Goal: Navigation & Orientation: Find specific page/section

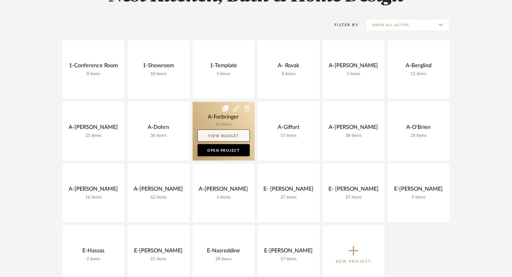
scroll to position [121, 0]
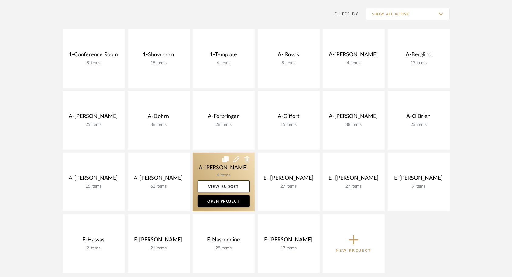
click at [210, 165] on link at bounding box center [224, 181] width 62 height 59
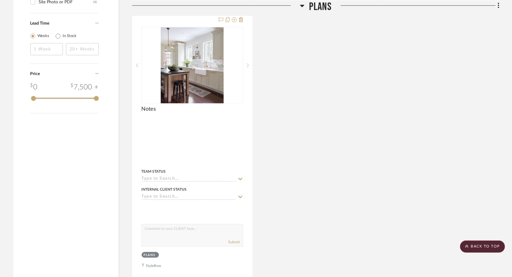
scroll to position [425, 0]
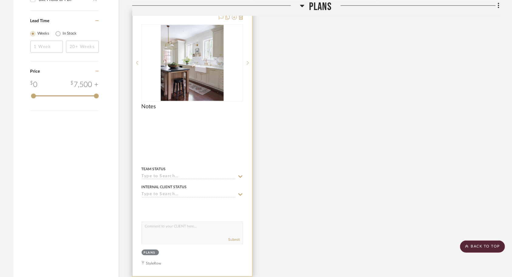
click at [224, 118] on div at bounding box center [192, 119] width 101 height 5
click at [199, 106] on div "Notes" at bounding box center [192, 109] width 101 height 13
click at [0, 0] on img at bounding box center [0, 0] width 0 height 0
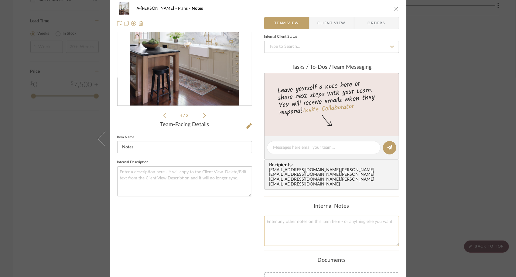
scroll to position [0, 0]
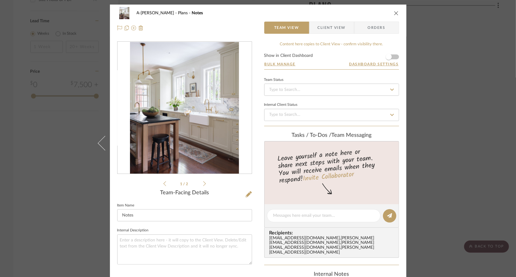
click at [203, 181] on icon at bounding box center [204, 183] width 3 height 5
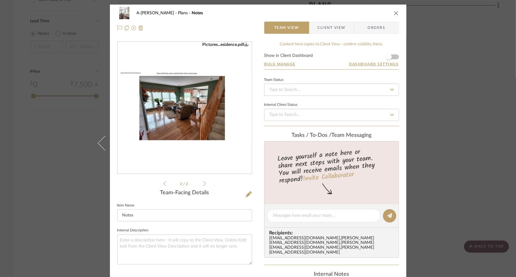
click at [163, 182] on icon at bounding box center [164, 183] width 3 height 5
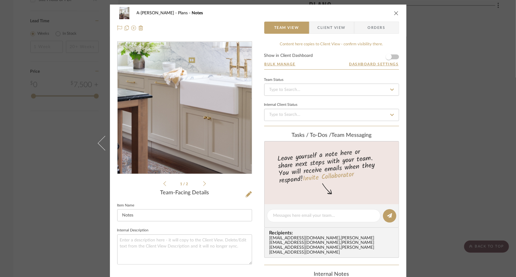
click at [185, 123] on img "0" at bounding box center [184, 108] width 109 height 132
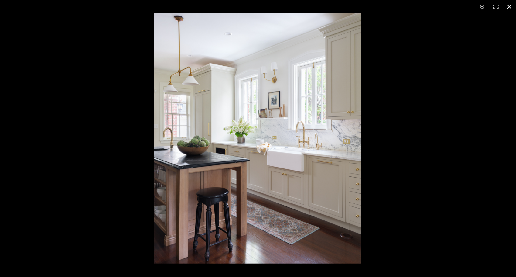
click at [509, 5] on button at bounding box center [509, 6] width 13 height 13
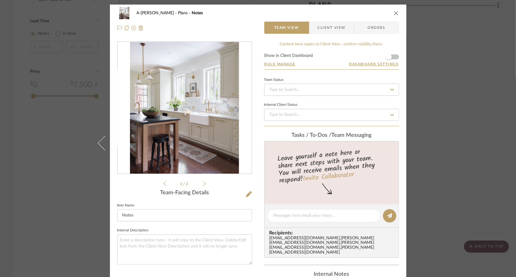
click at [395, 13] on icon "close" at bounding box center [396, 13] width 5 height 5
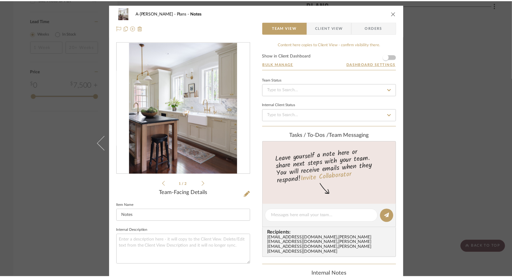
scroll to position [425, 0]
